Goal: Information Seeking & Learning: Learn about a topic

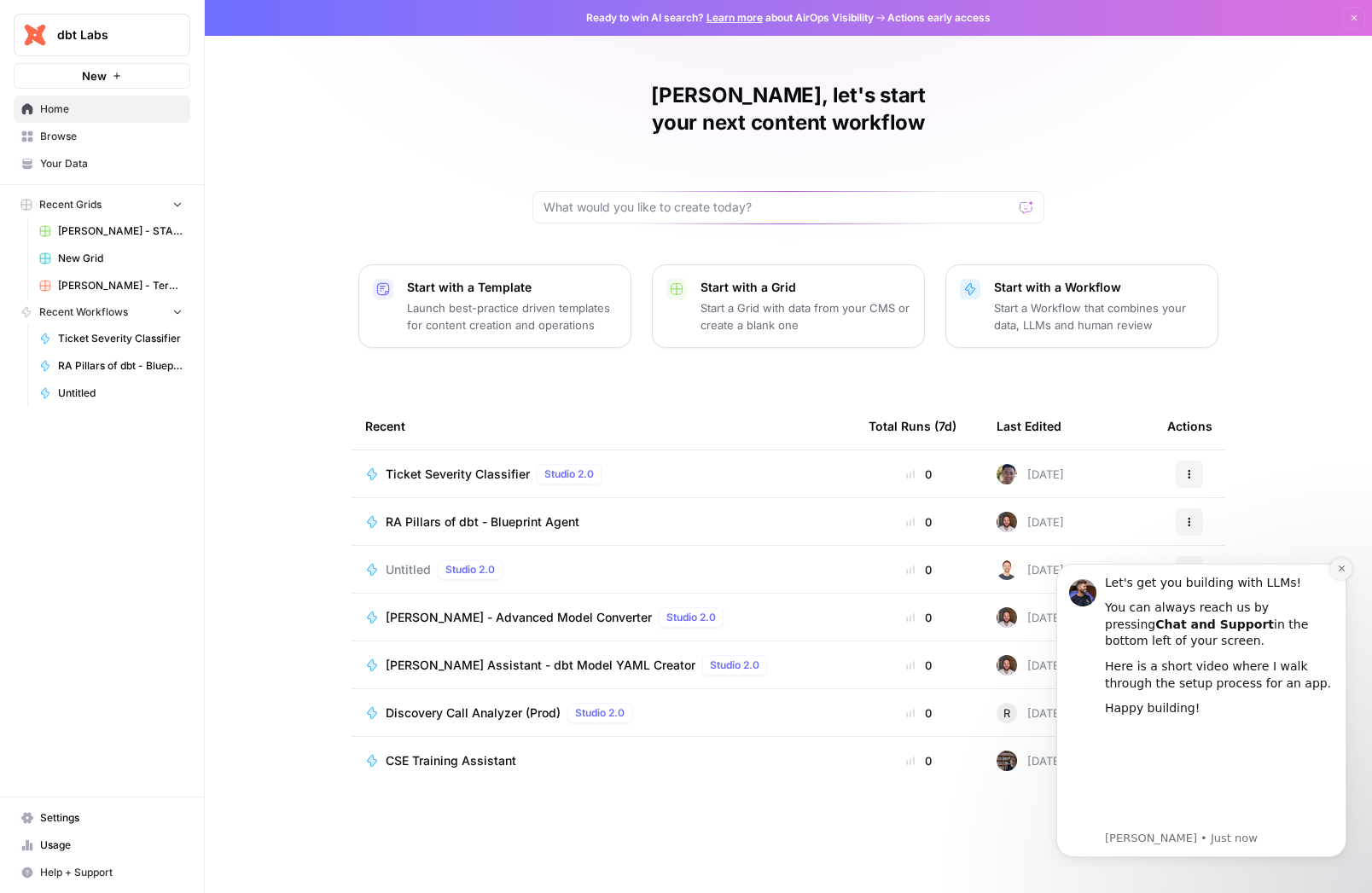
click at [1342, 568] on icon "Dismiss notification" at bounding box center [1341, 568] width 6 height 6
